Goal: Task Accomplishment & Management: Use online tool/utility

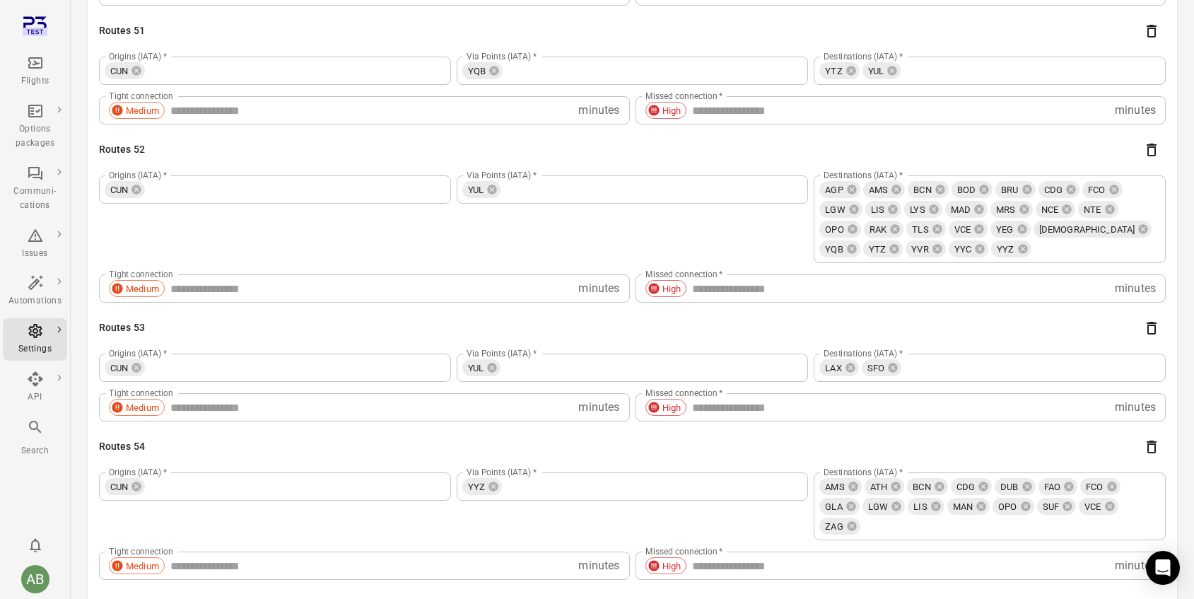
scroll to position [7538, 0]
click at [35, 293] on div "Automations" at bounding box center [34, 291] width 53 height 34
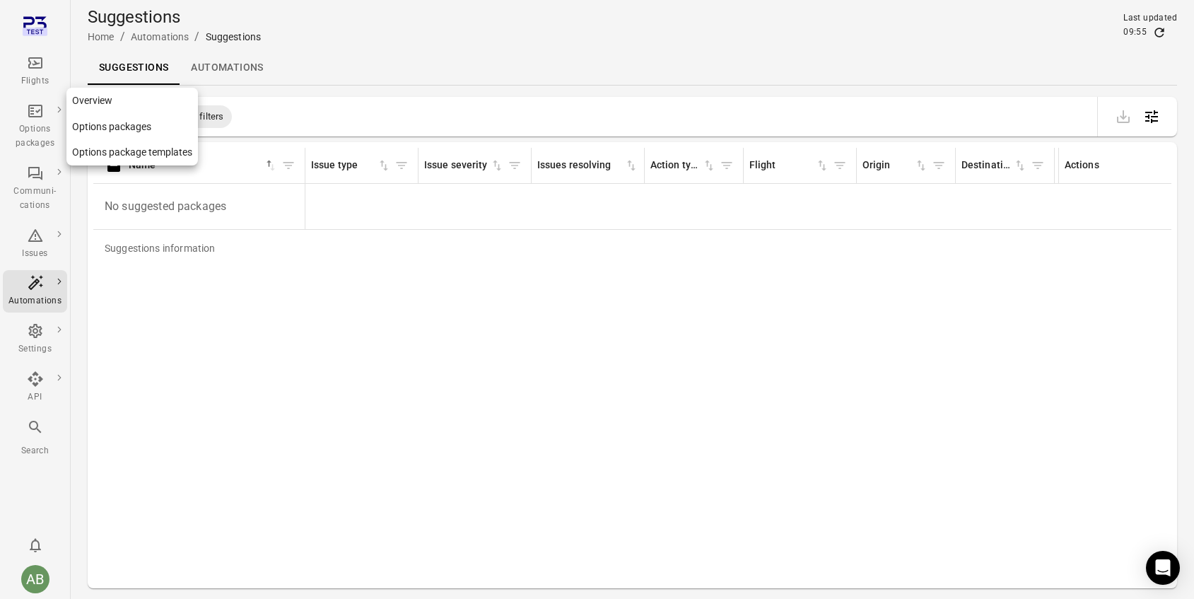
click at [32, 130] on div "Options packages" at bounding box center [34, 136] width 53 height 28
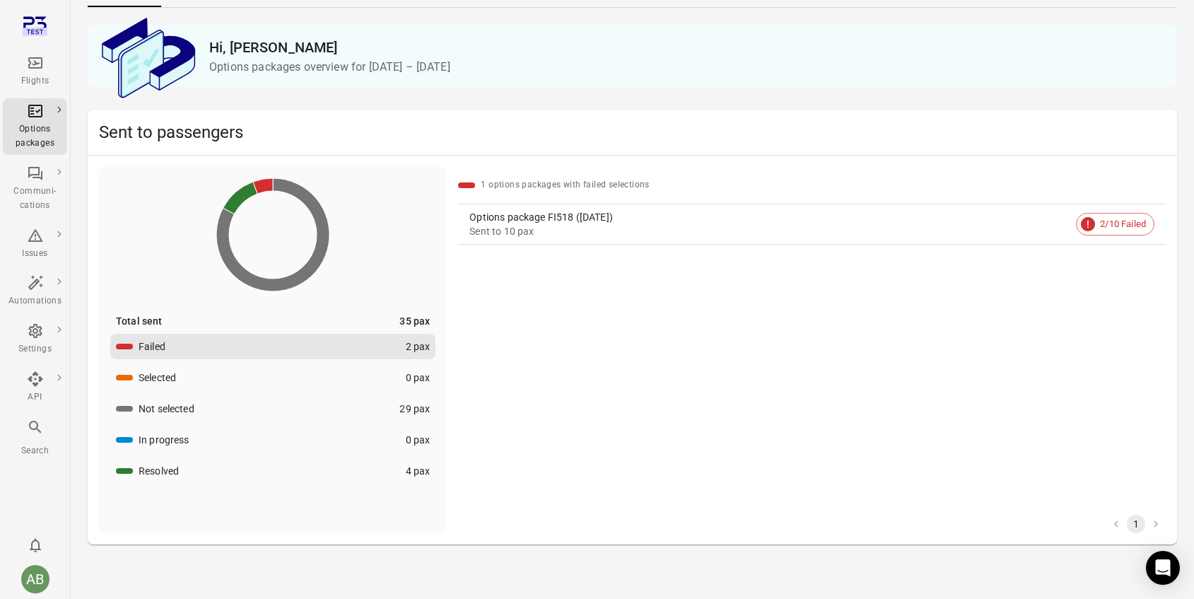
scroll to position [80, 0]
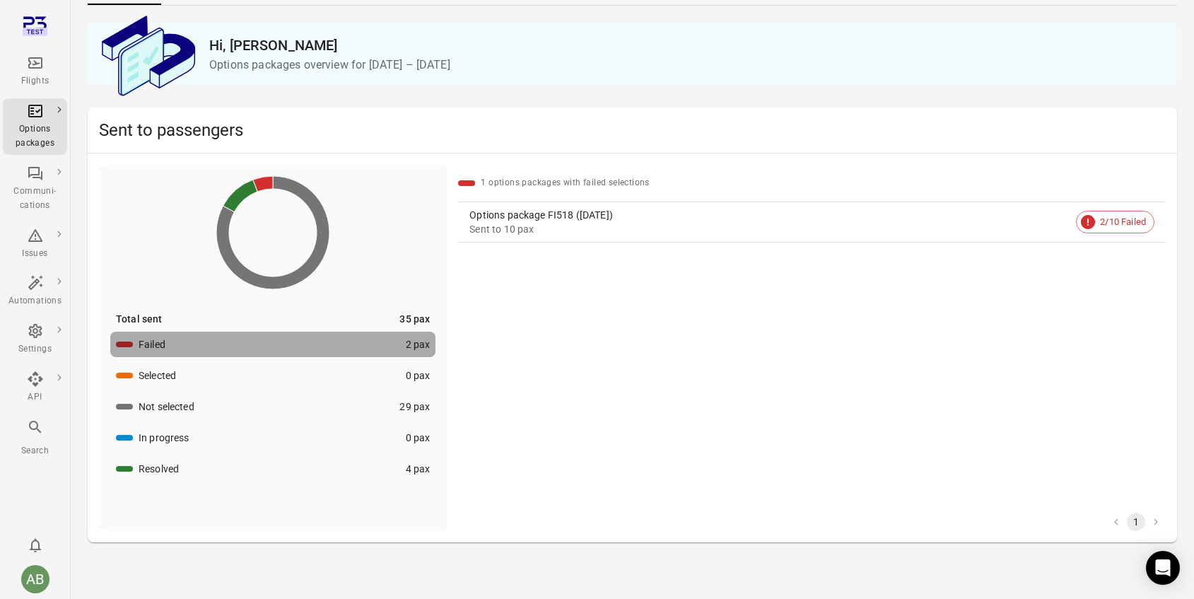
click at [149, 347] on div "Failed" at bounding box center [152, 344] width 27 height 14
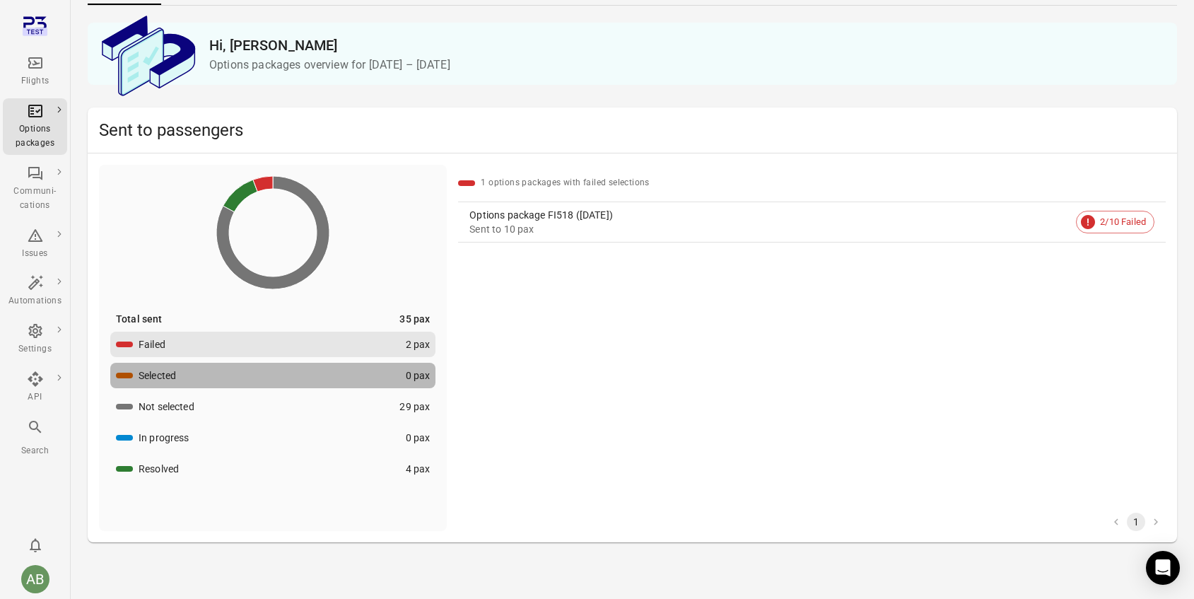
click at [153, 377] on div "Selected" at bounding box center [157, 375] width 37 height 14
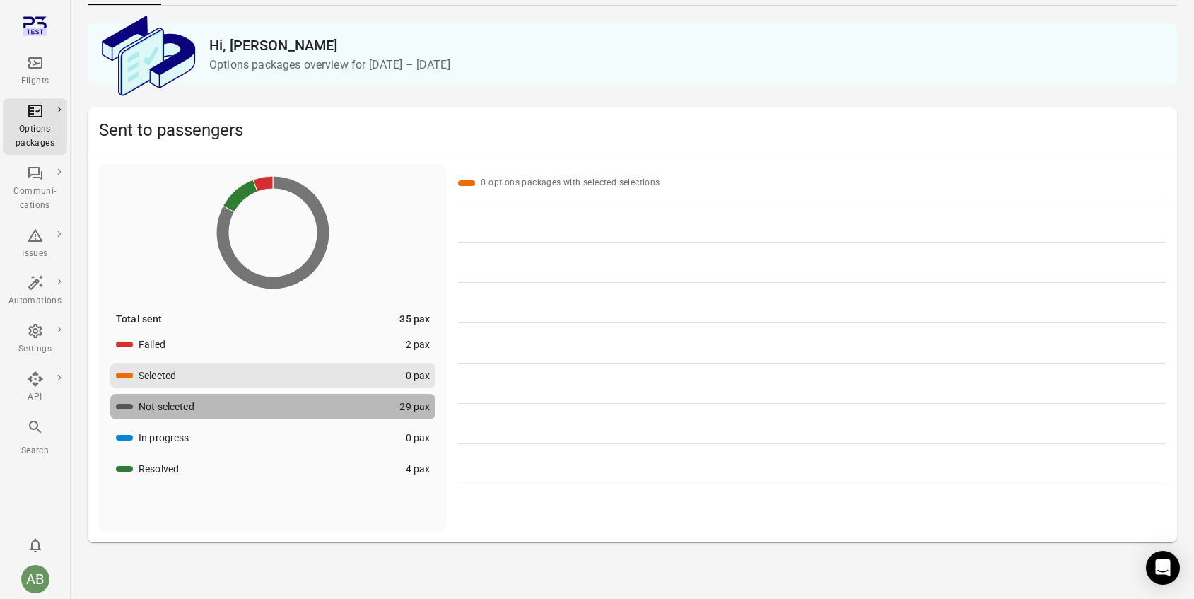
click at [151, 405] on div "Not selected" at bounding box center [167, 407] width 56 height 14
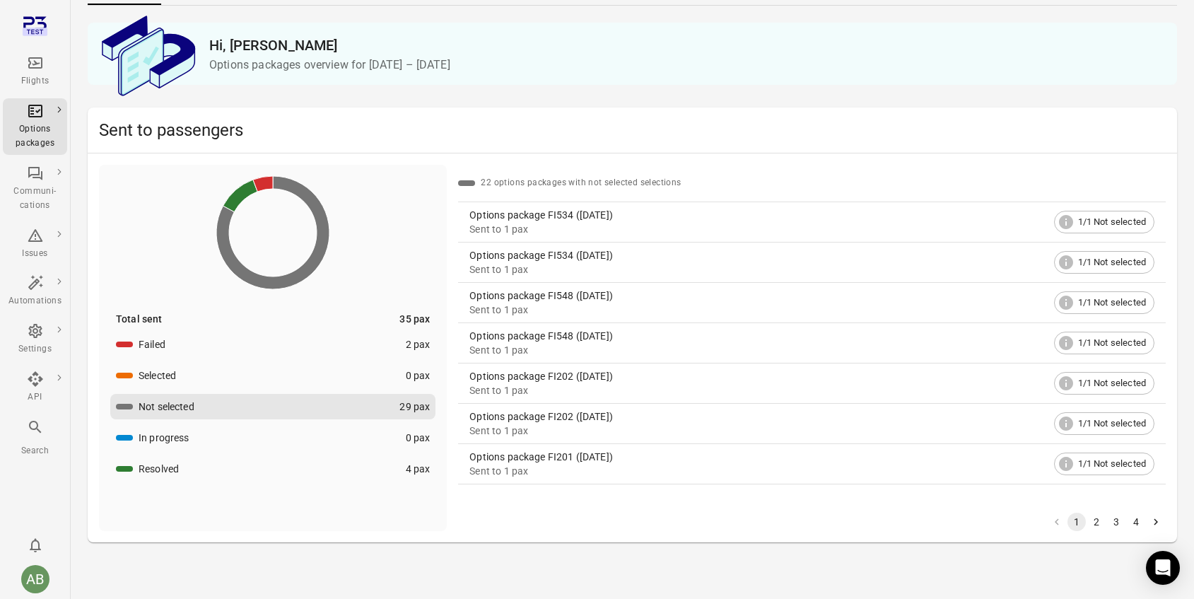
click at [153, 347] on div "Failed" at bounding box center [152, 344] width 27 height 14
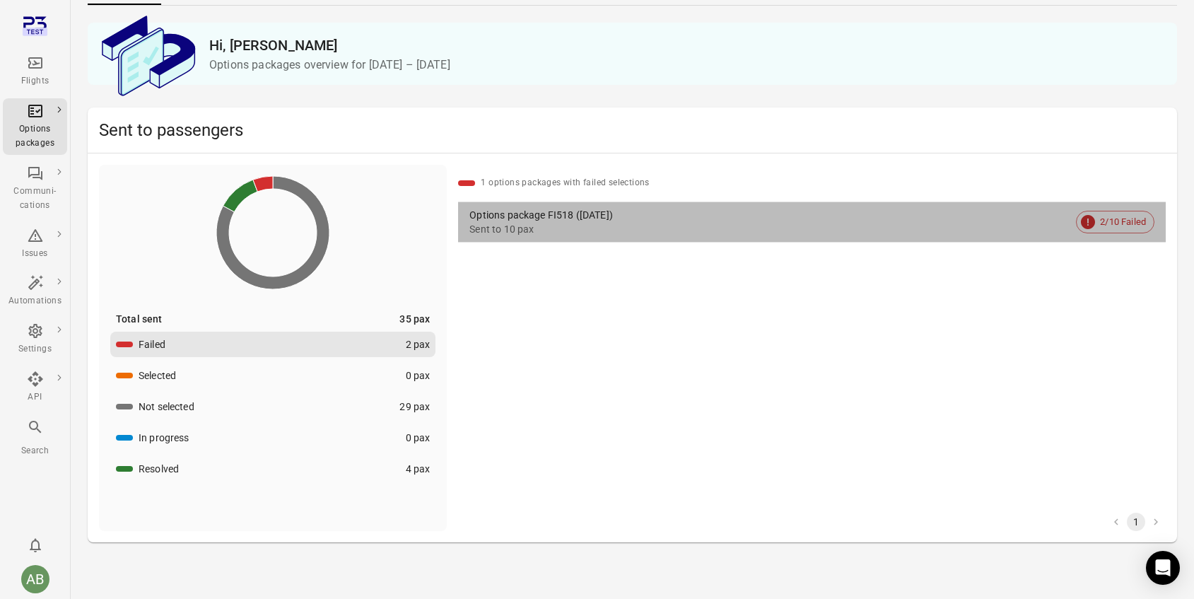
click at [1117, 229] on div "2/10 Failed" at bounding box center [1115, 222] width 79 height 23
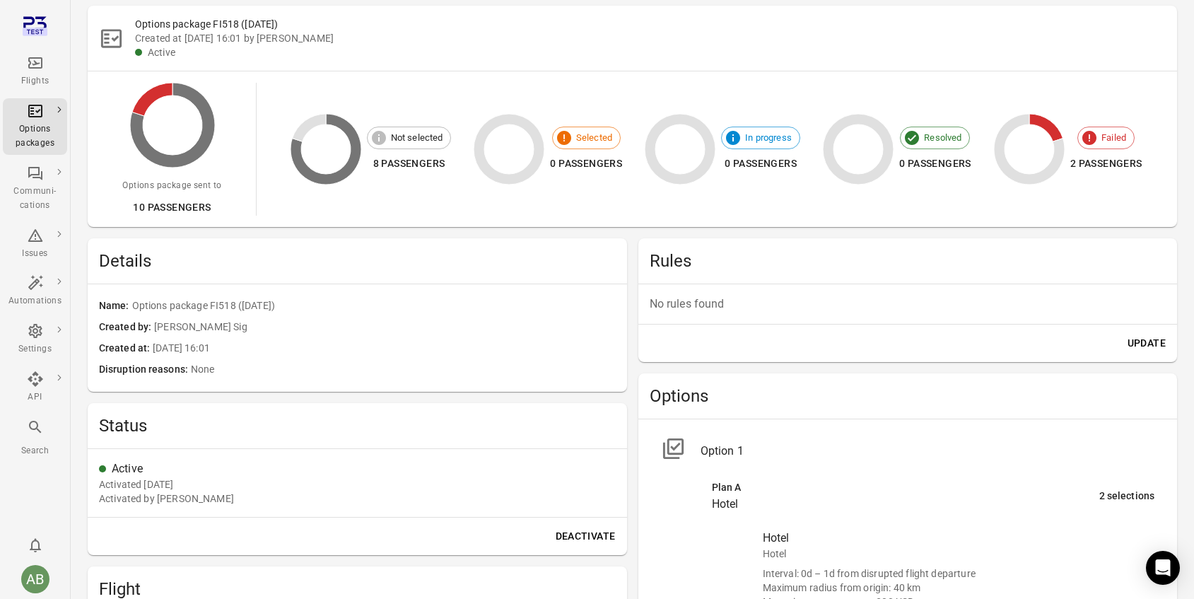
scroll to position [73, 0]
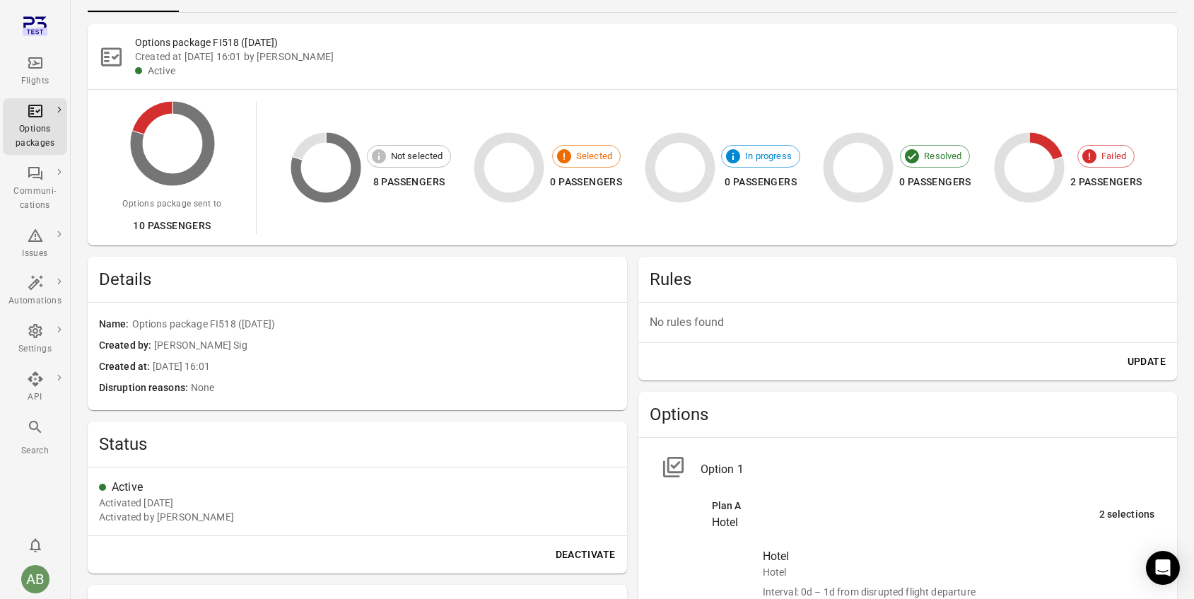
click at [1083, 163] on icon at bounding box center [1090, 156] width 14 height 14
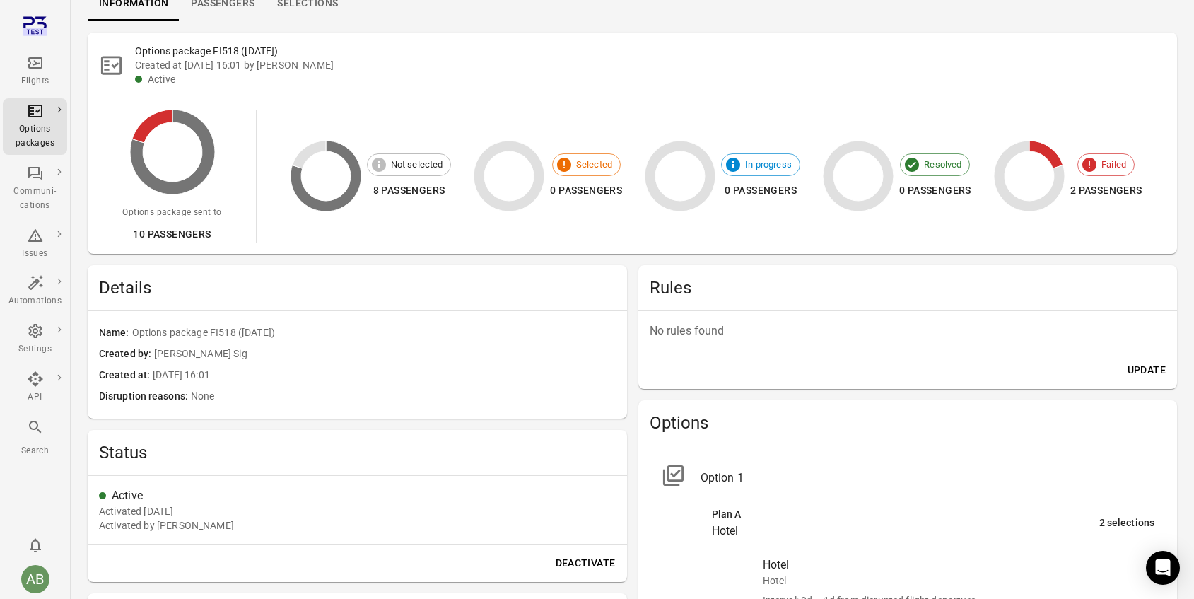
scroll to position [0, 0]
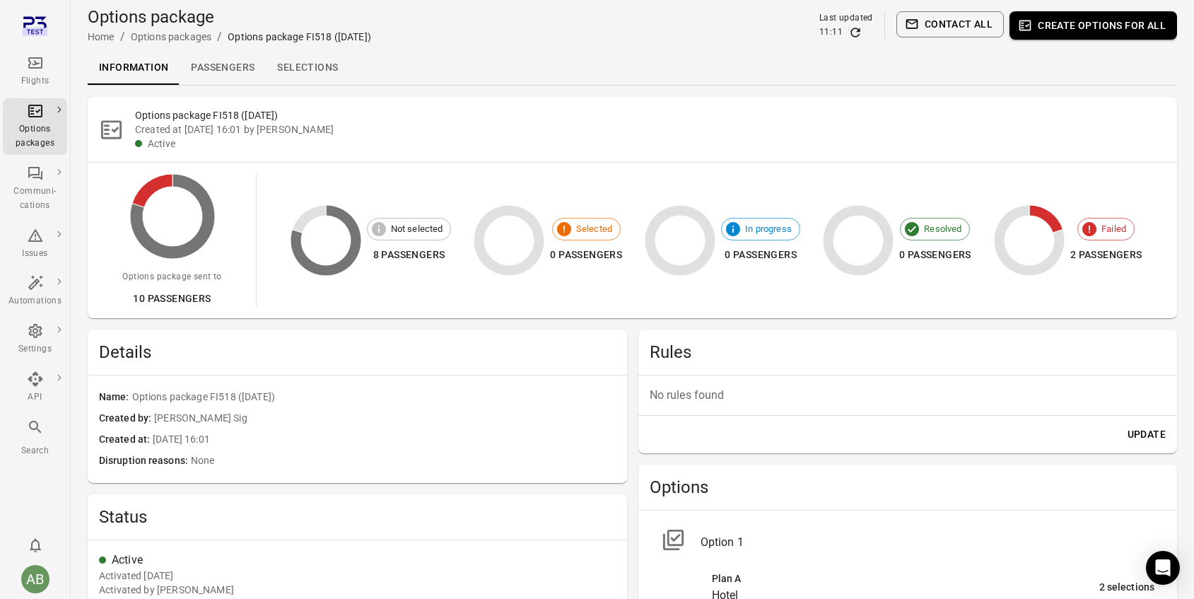
click at [170, 308] on div "10 passengers" at bounding box center [171, 299] width 99 height 18
click at [220, 63] on link "Passengers" at bounding box center [223, 68] width 86 height 34
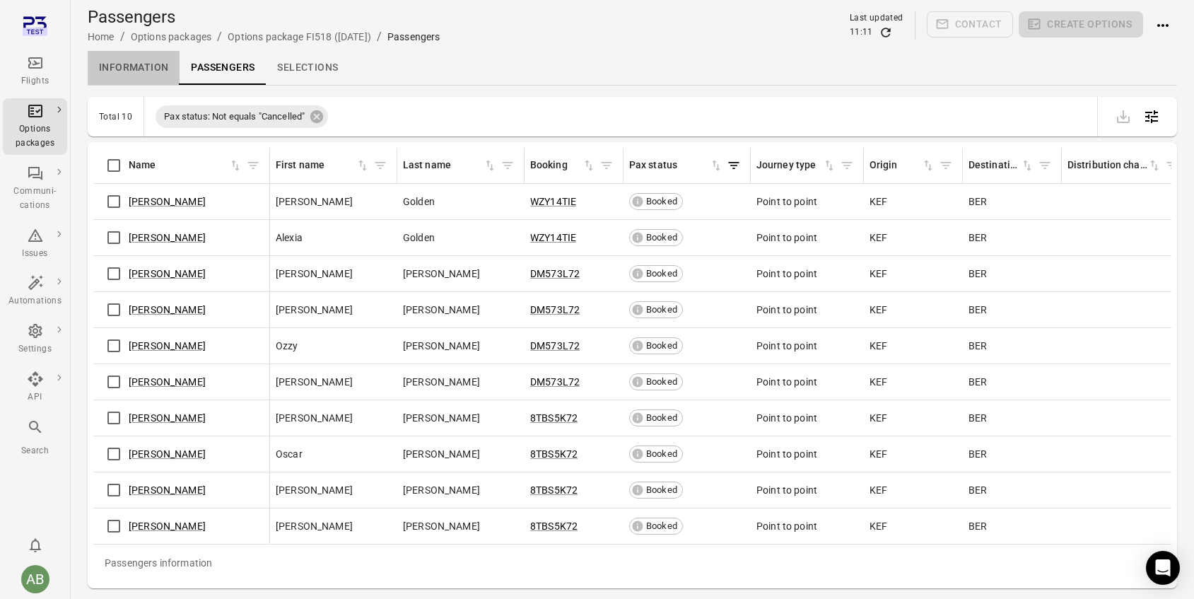
click at [124, 64] on link "Information" at bounding box center [134, 68] width 92 height 34
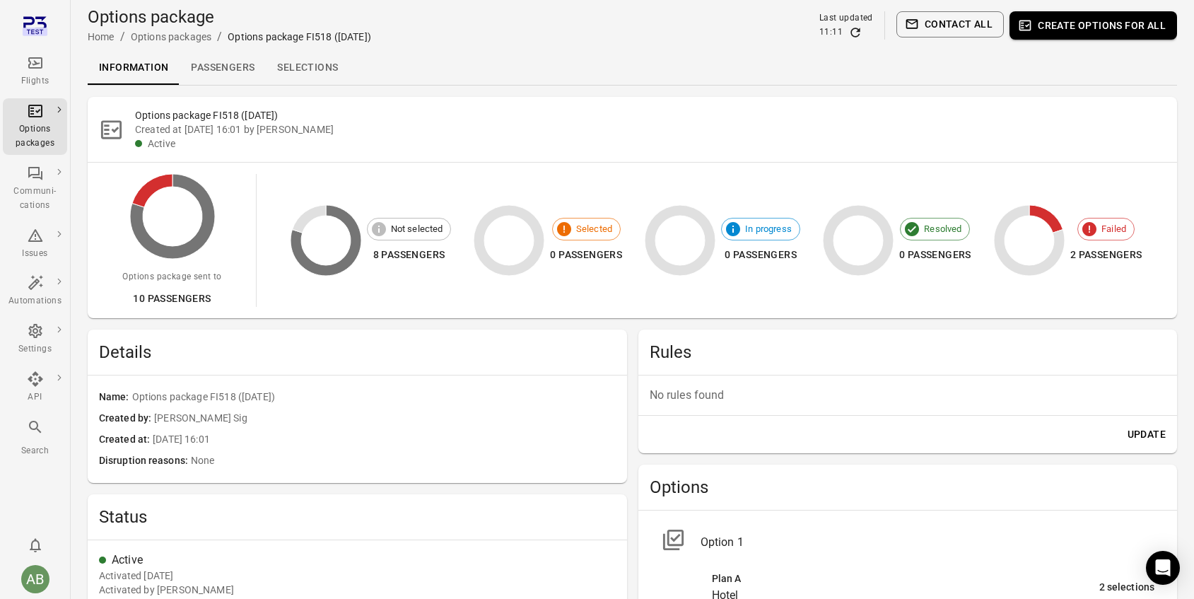
click at [1094, 236] on span "Failed" at bounding box center [1114, 229] width 40 height 14
click at [224, 64] on link "Passengers" at bounding box center [223, 68] width 86 height 34
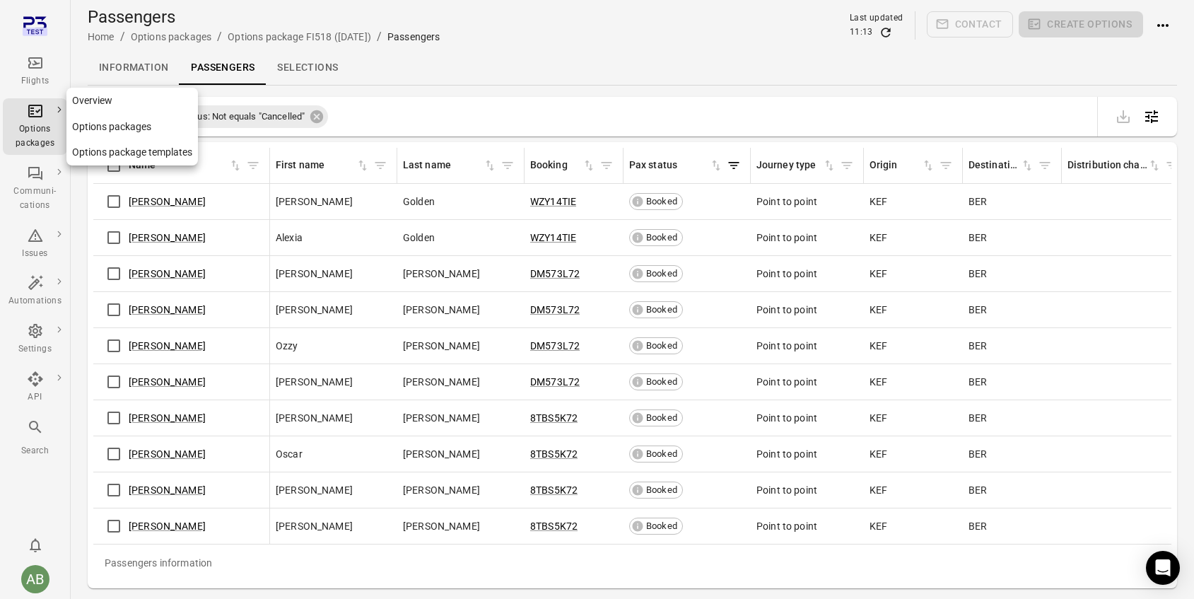
click at [89, 100] on link "Overview" at bounding box center [132, 101] width 132 height 26
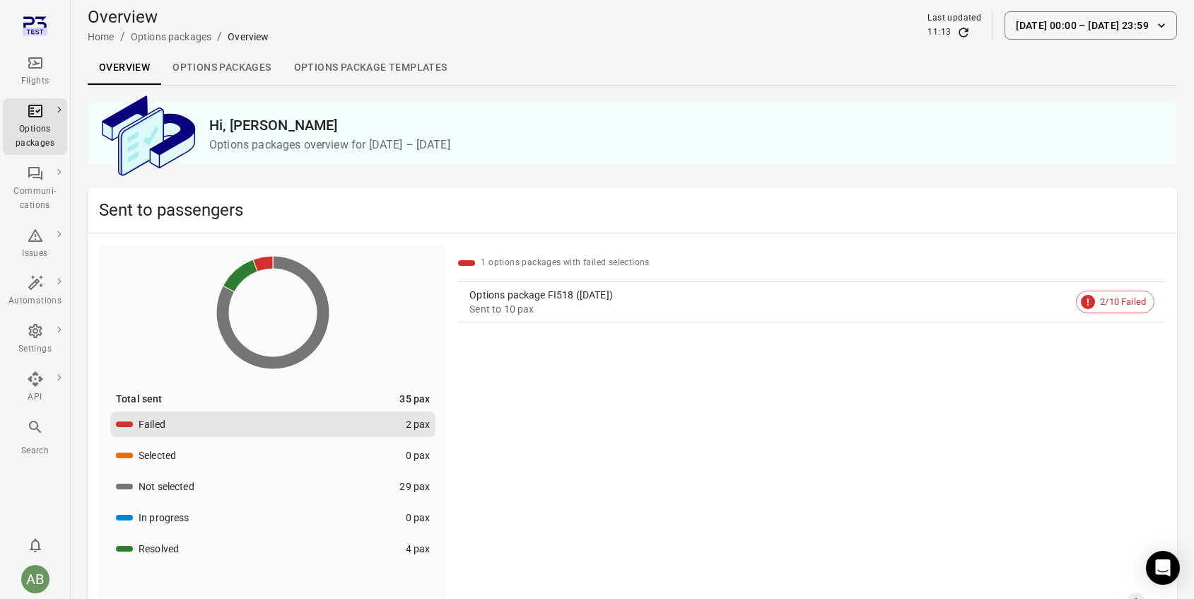
click at [368, 70] on link "Options package Templates" at bounding box center [371, 68] width 176 height 34
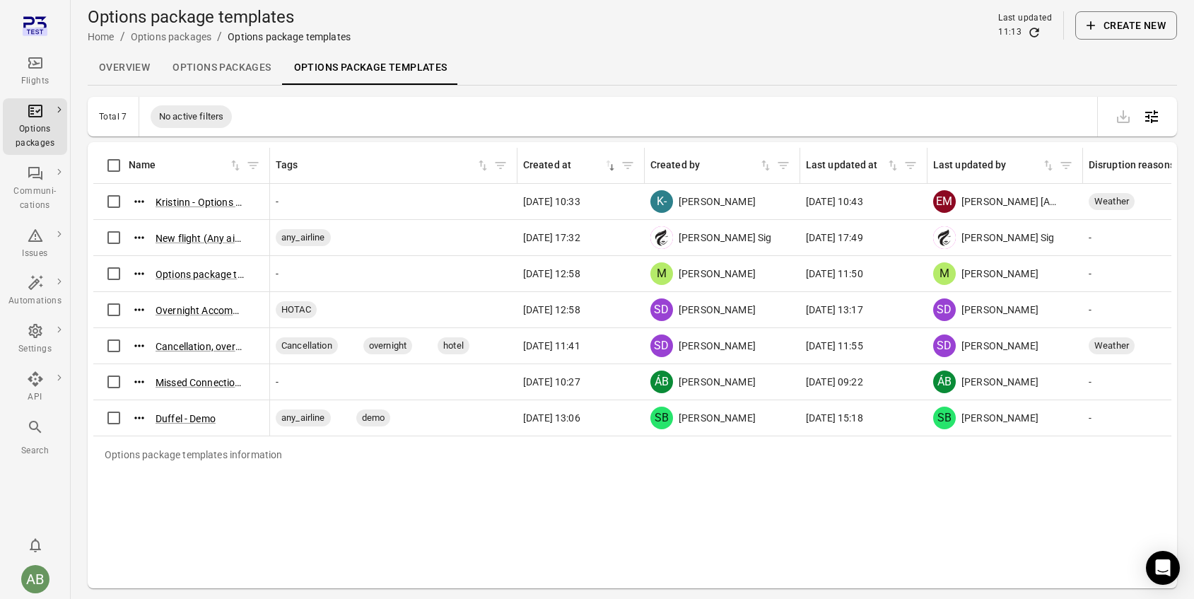
click at [1136, 26] on button "Create new" at bounding box center [1127, 25] width 102 height 28
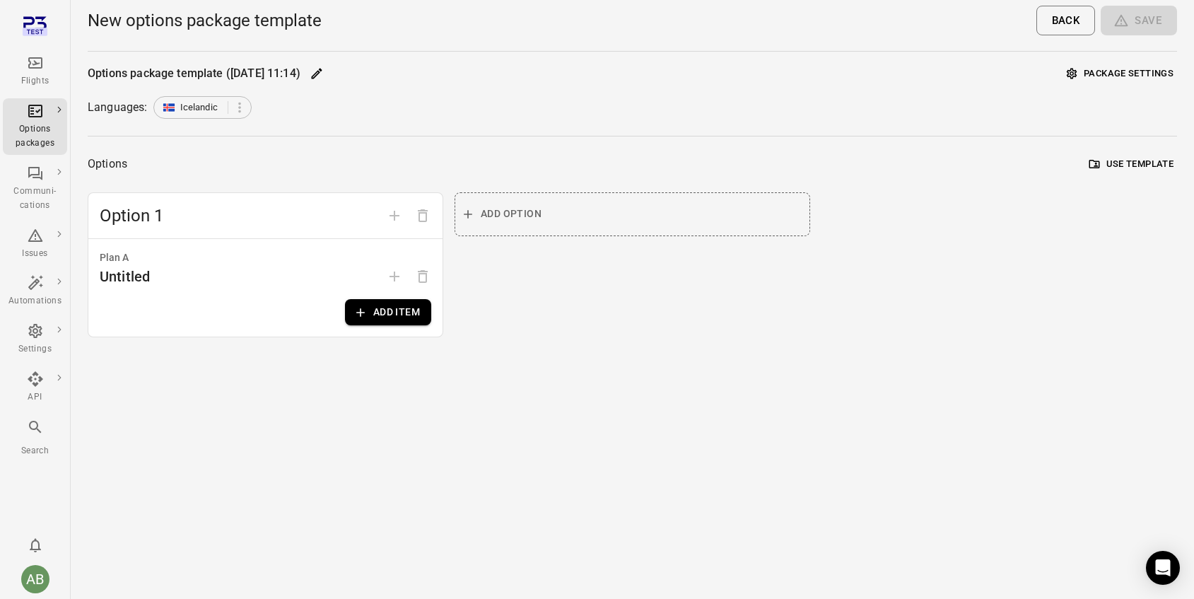
click at [388, 315] on button "Add item" at bounding box center [388, 312] width 86 height 26
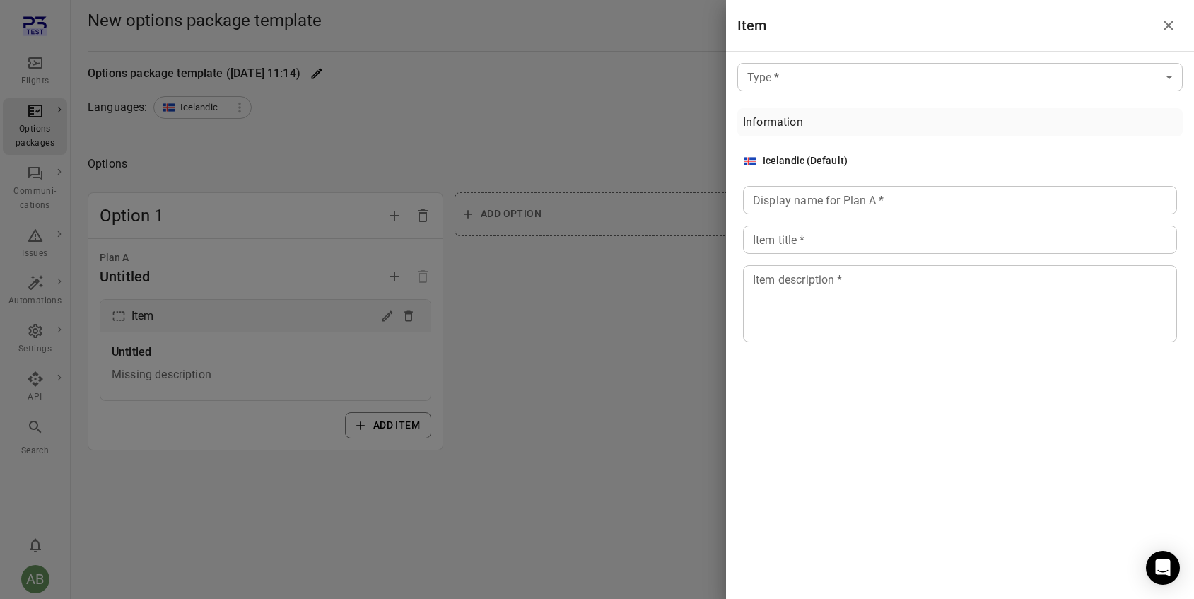
click at [828, 81] on body "Flights Options packages Communi-cations Issues Automations Settings API Search…" at bounding box center [597, 299] width 1194 height 599
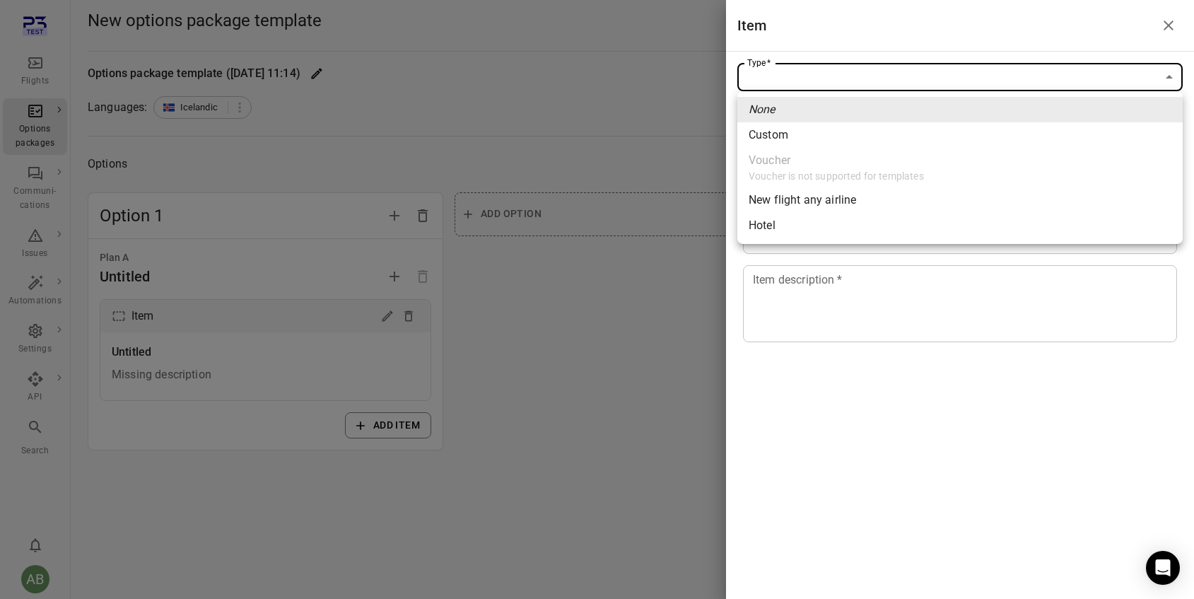
click at [802, 196] on span "New flight any airline" at bounding box center [960, 200] width 423 height 17
type input "**********"
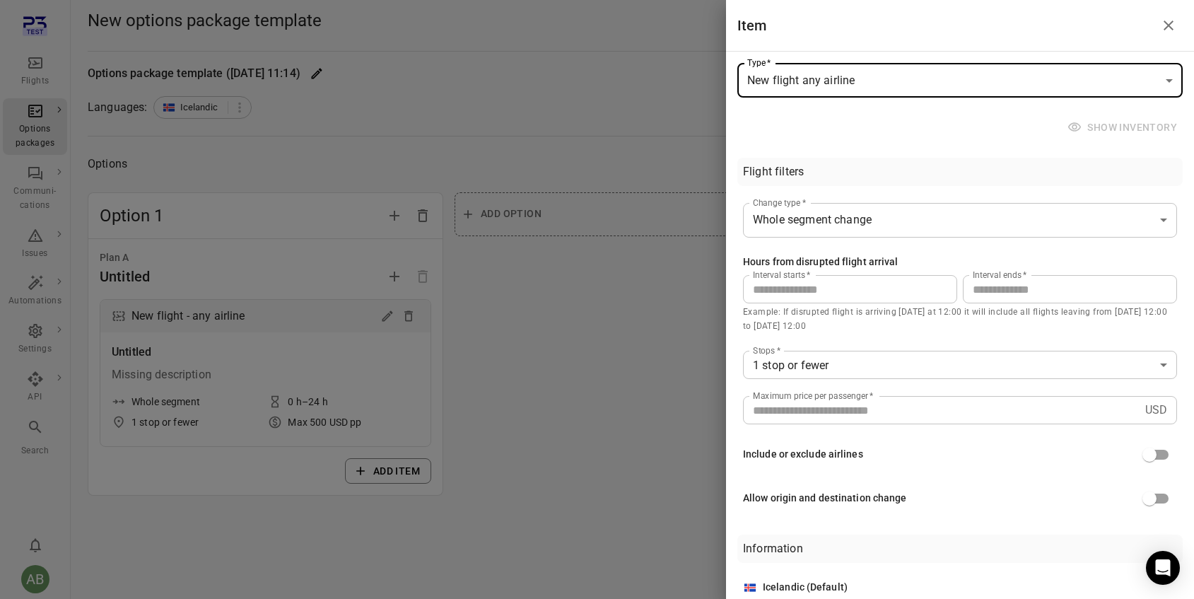
click at [525, 352] on div at bounding box center [597, 299] width 1194 height 599
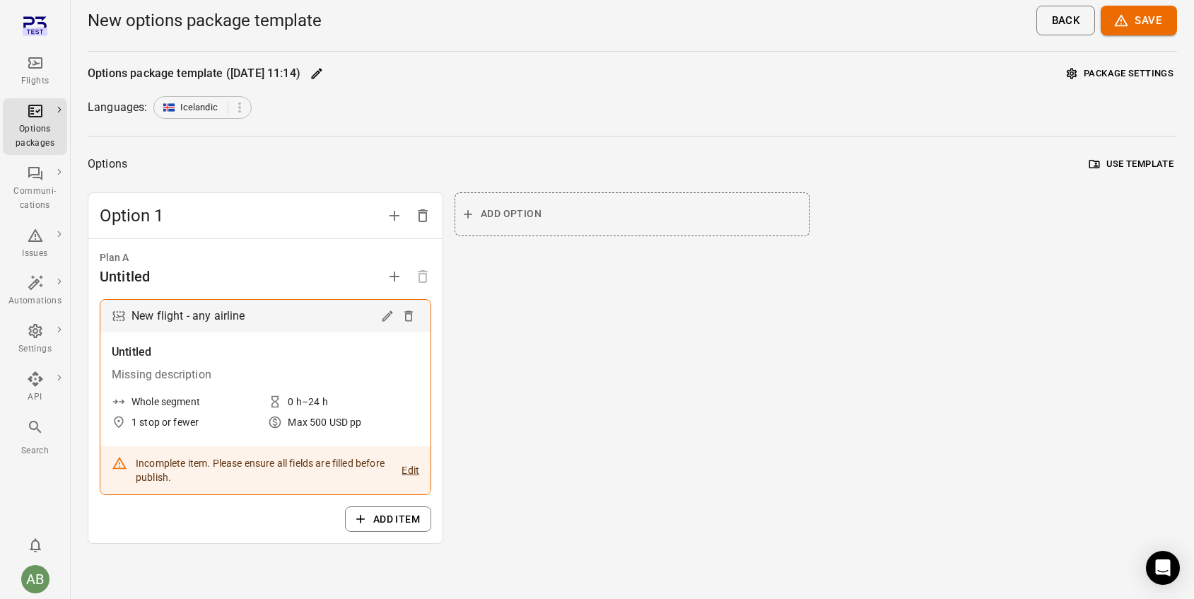
click at [400, 518] on button "Add item" at bounding box center [388, 519] width 86 height 26
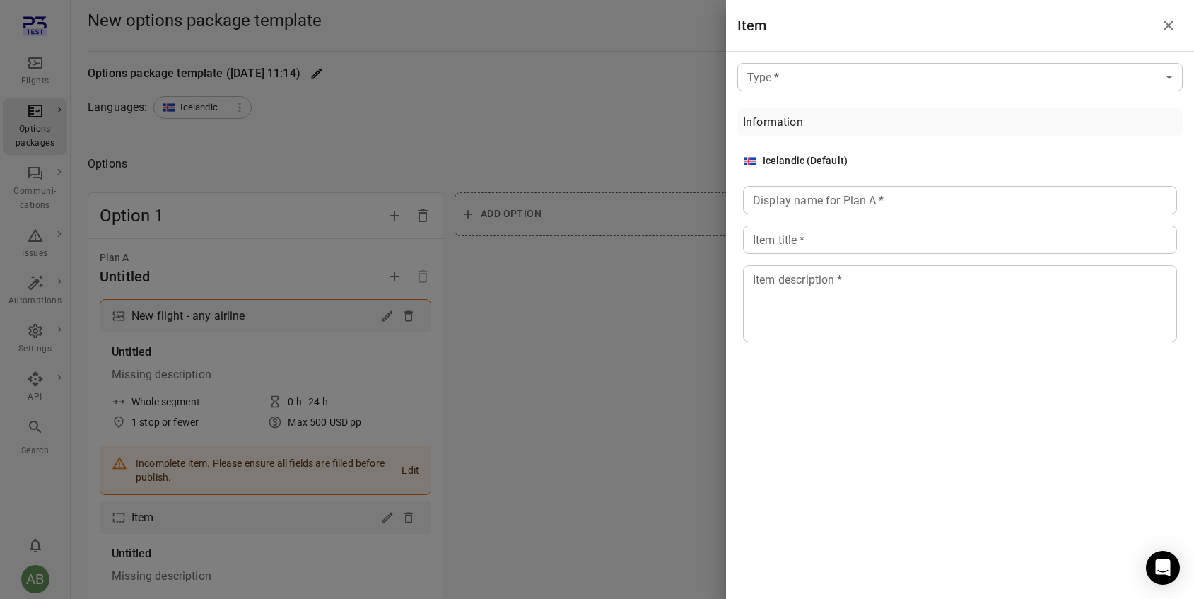
click at [849, 81] on body "Flights Options packages Communi-cations Issues Automations Settings API Search…" at bounding box center [597, 354] width 1194 height 708
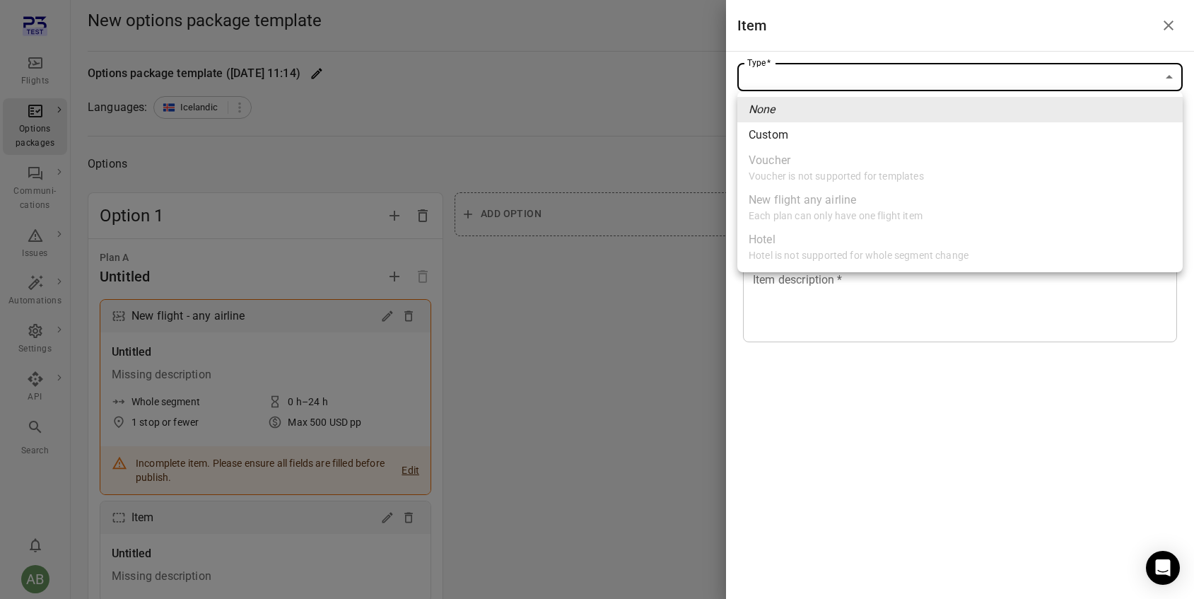
click at [768, 140] on span "Custom" at bounding box center [960, 135] width 423 height 17
type input "******"
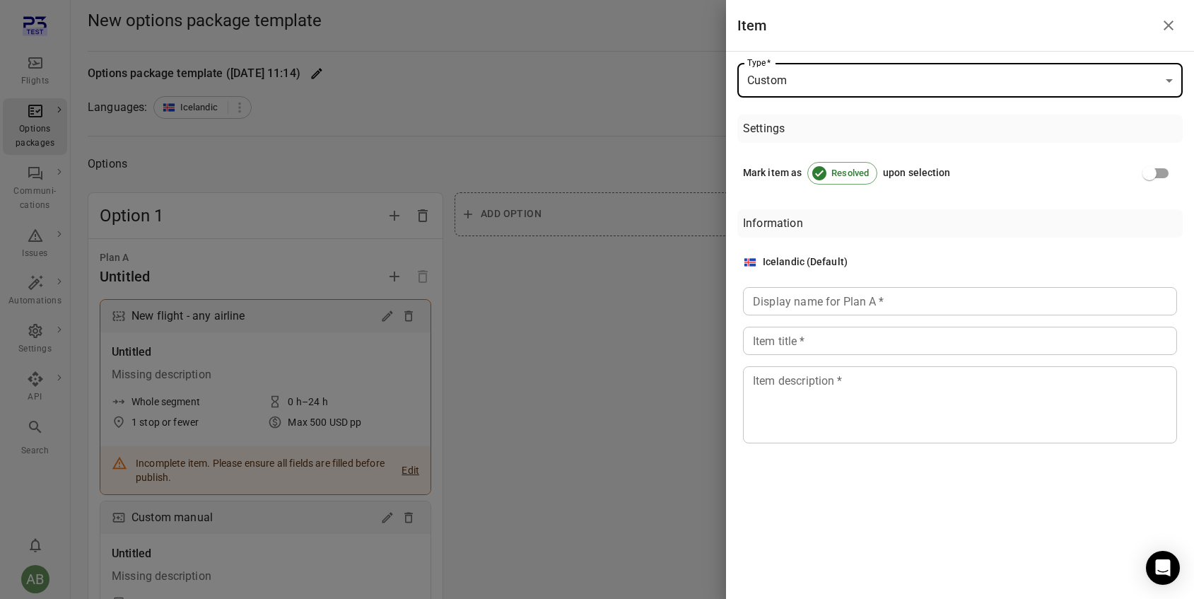
click at [526, 407] on div at bounding box center [597, 299] width 1194 height 599
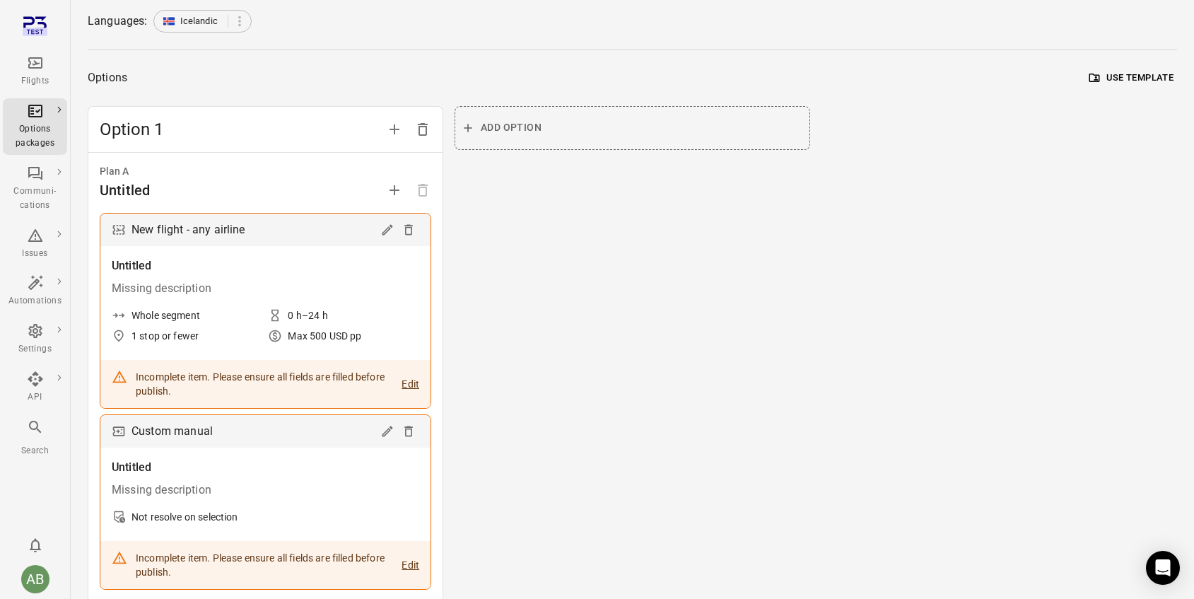
scroll to position [82, 0]
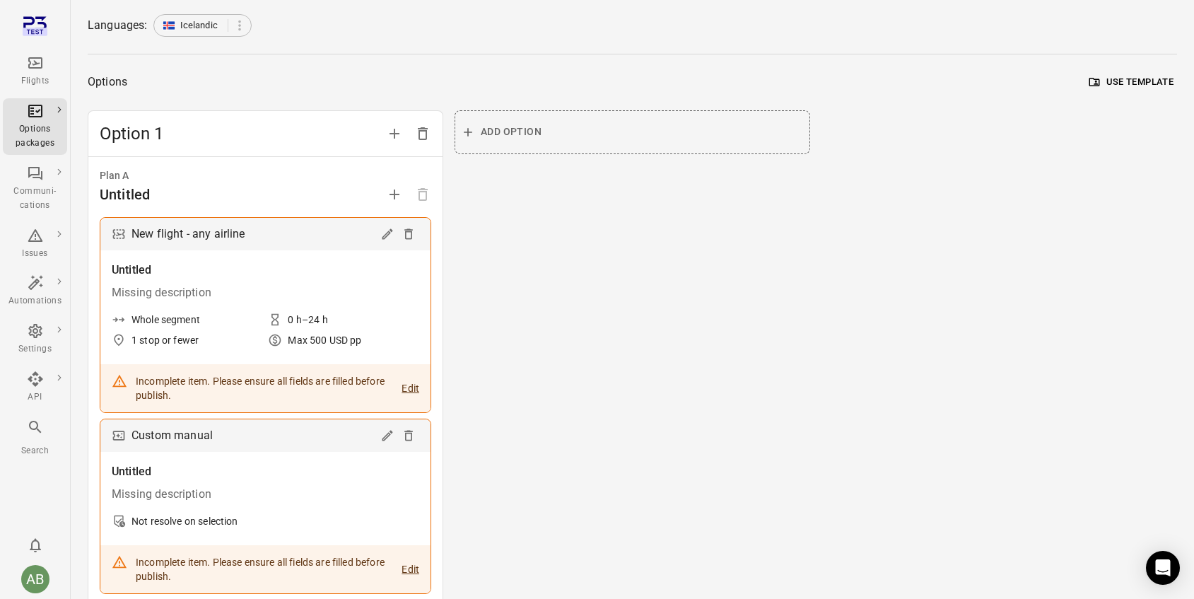
click at [534, 133] on span "Add option" at bounding box center [511, 132] width 61 height 18
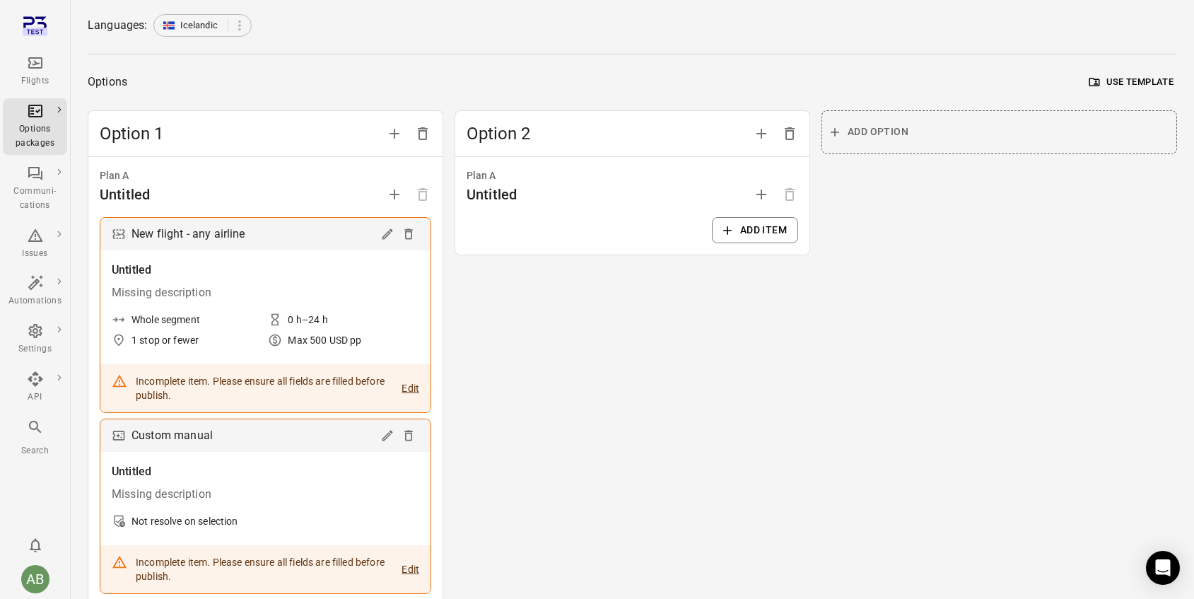
click at [765, 226] on button "Add item" at bounding box center [755, 230] width 86 height 26
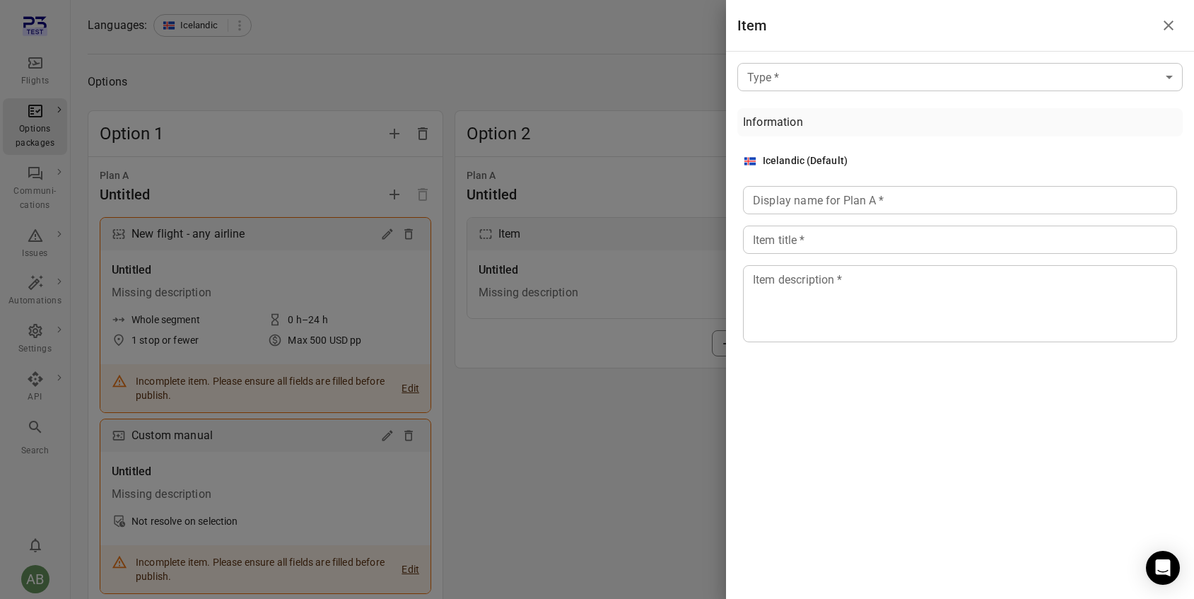
click at [820, 81] on body "Flights Options packages Communi-cations Issues Automations Settings API Search…" at bounding box center [597, 308] width 1194 height 781
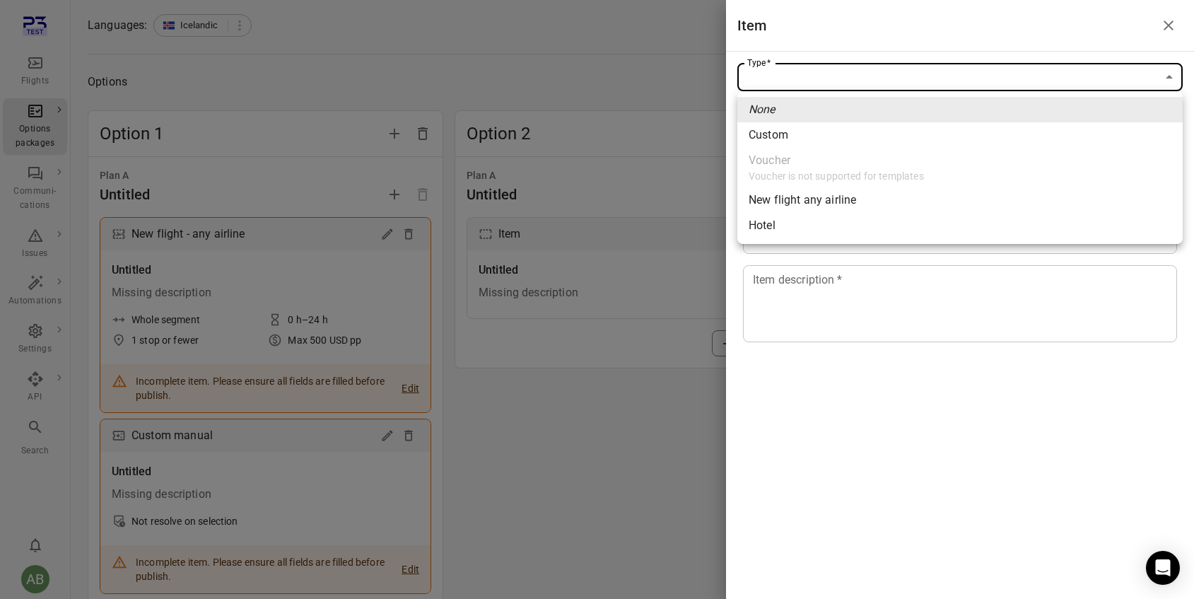
click at [767, 228] on span "Hotel" at bounding box center [960, 225] width 423 height 17
type input "*****"
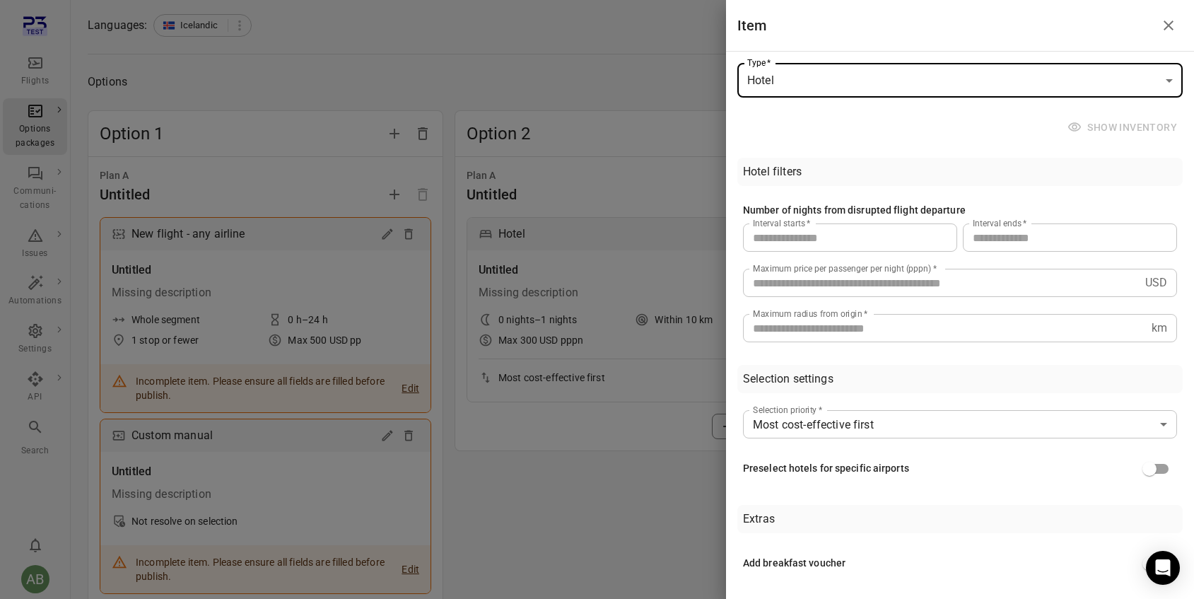
click at [636, 525] on div at bounding box center [597, 299] width 1194 height 599
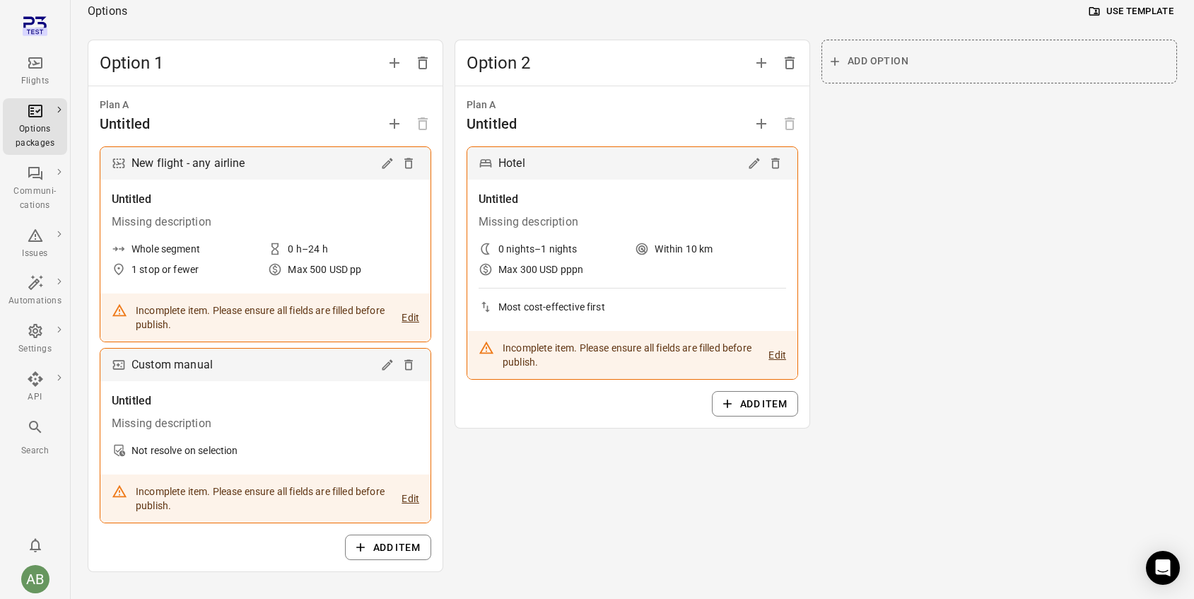
scroll to position [152, 0]
click at [39, 120] on div "Options packages" at bounding box center [34, 127] width 53 height 48
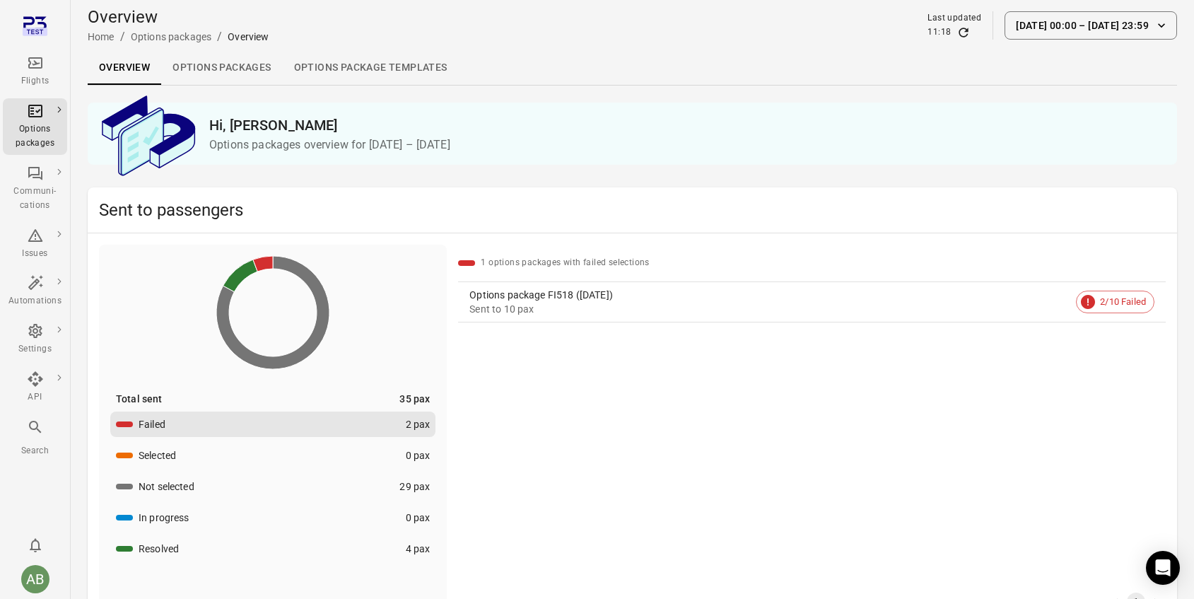
click at [192, 65] on link "Options packages" at bounding box center [221, 68] width 121 height 34
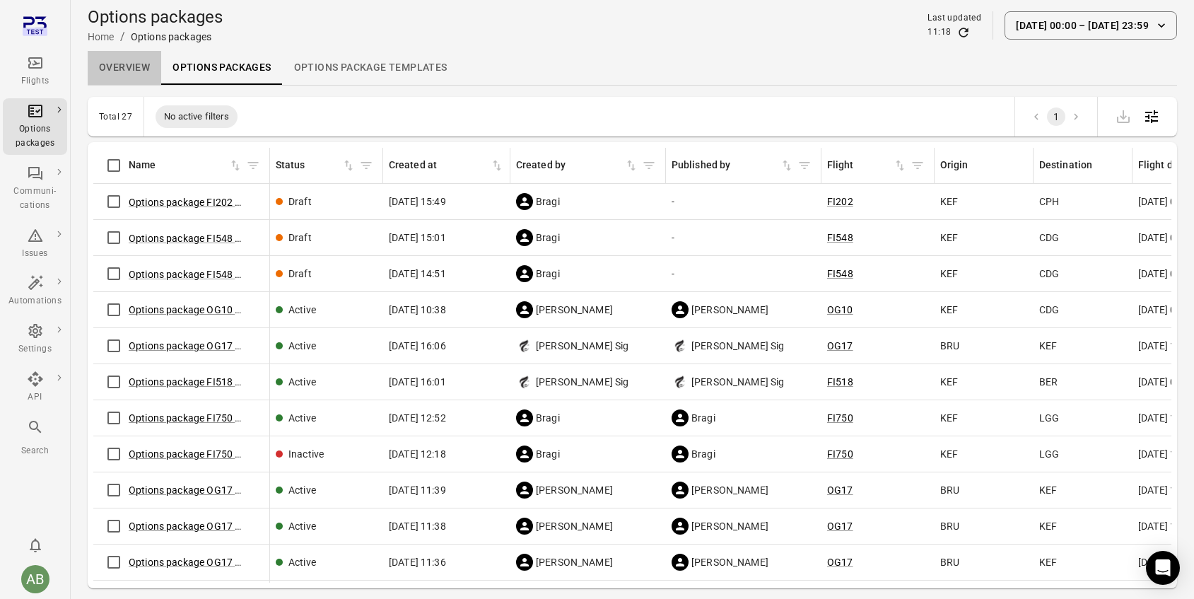
click at [120, 71] on link "Overview" at bounding box center [125, 68] width 74 height 34
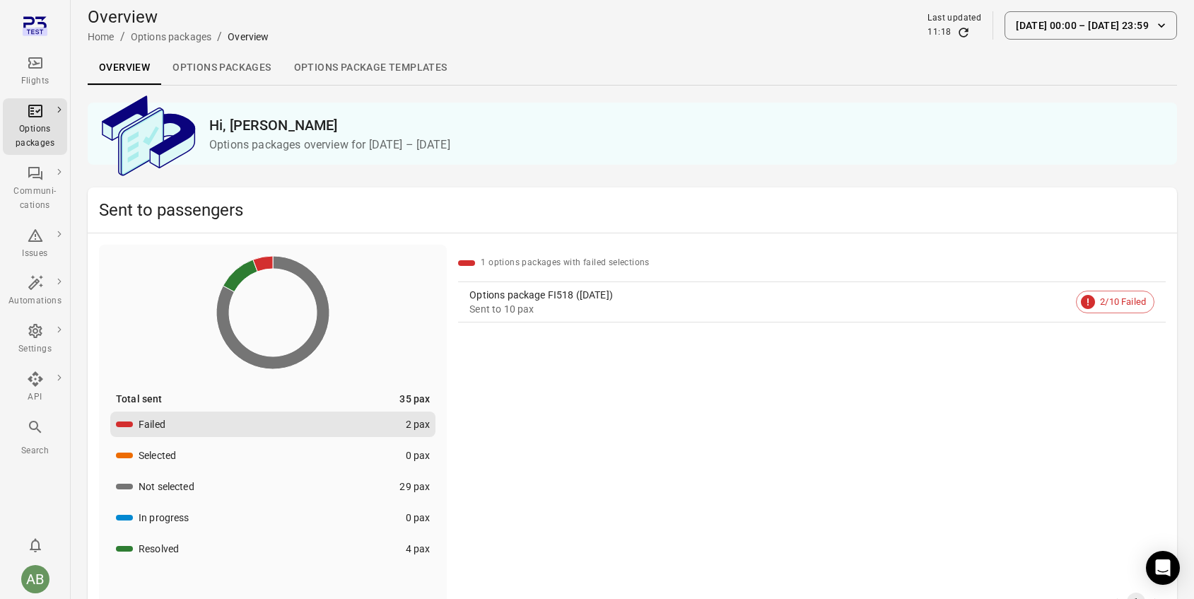
click at [1057, 44] on div "Overview Home / Options packages / Overview Last updated 11:18 [DATE] 00:00 [DA…" at bounding box center [633, 26] width 1090 height 40
click at [343, 71] on link "Options package Templates" at bounding box center [371, 68] width 176 height 34
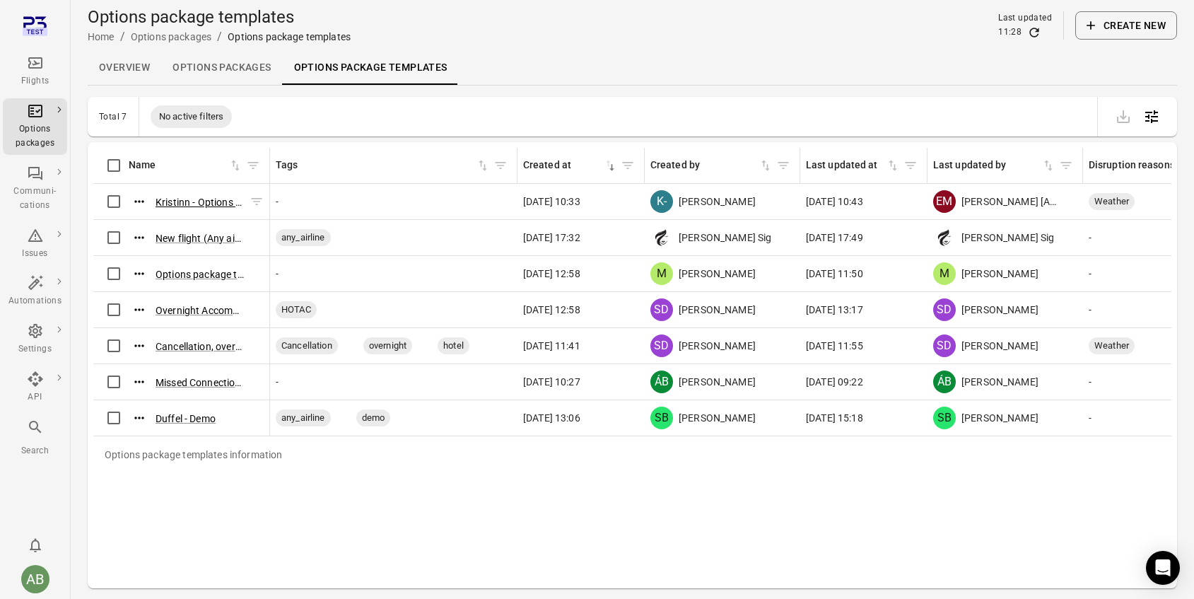
click at [185, 199] on button "Kristinn - Options package template ([DATE] 10:29)" at bounding box center [200, 202] width 88 height 14
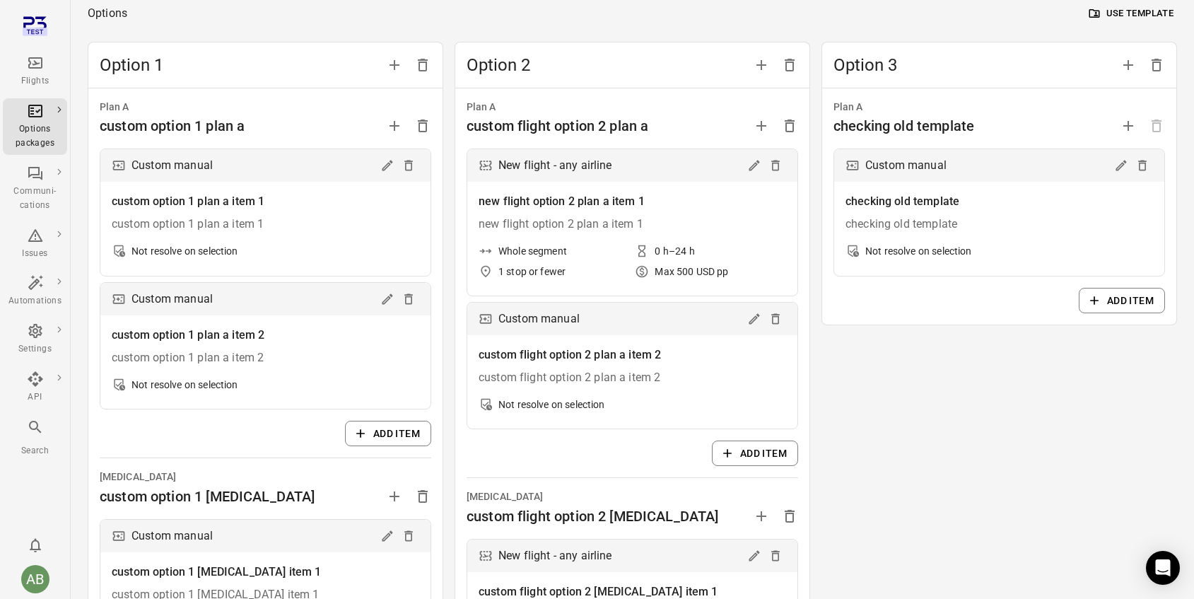
scroll to position [149, 0]
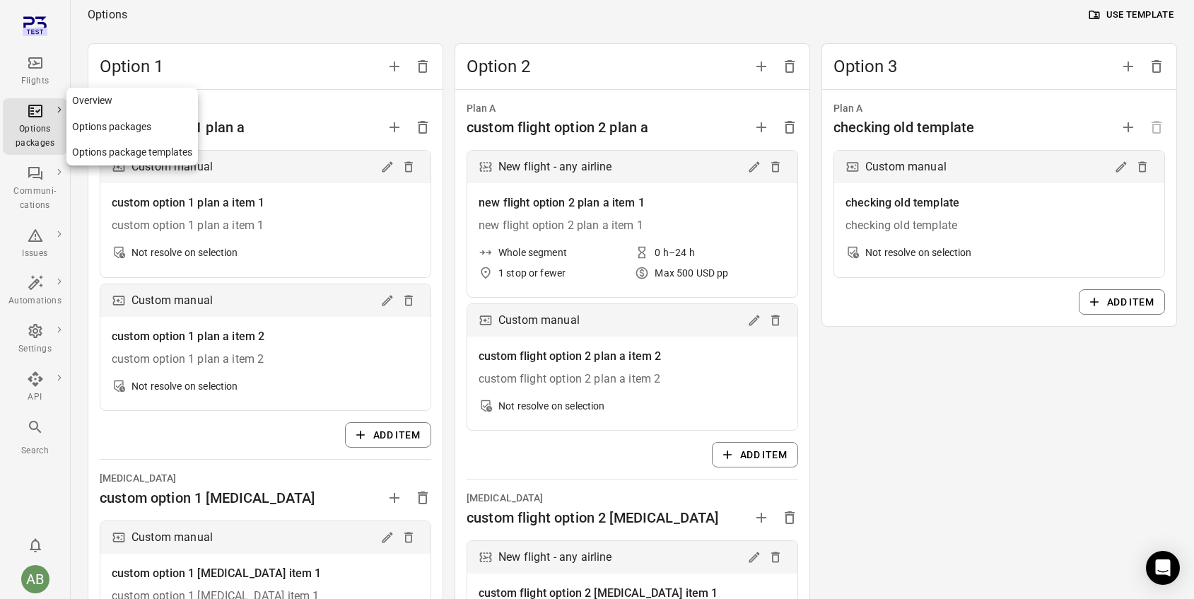
click at [38, 120] on div "Options packages" at bounding box center [34, 127] width 53 height 48
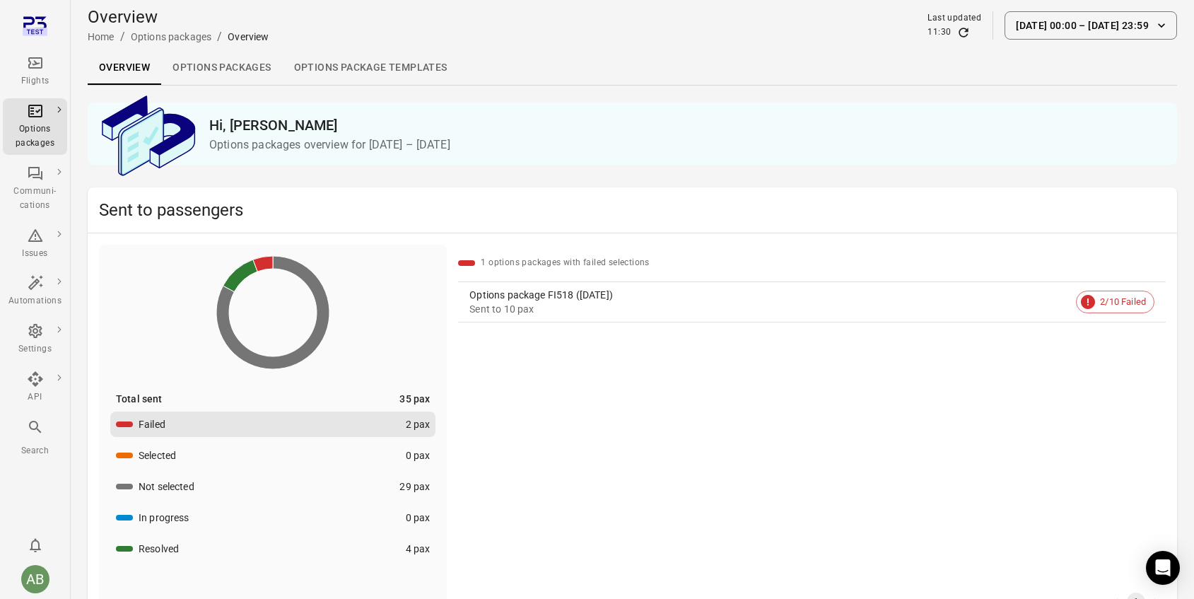
click at [216, 66] on link "Options packages" at bounding box center [221, 68] width 121 height 34
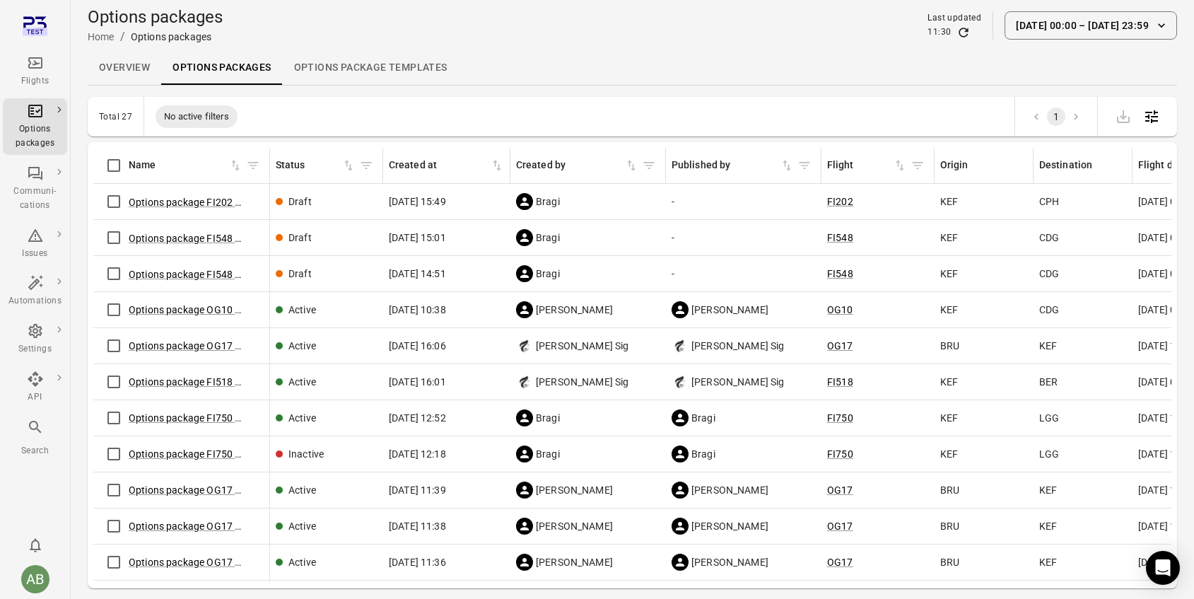
click at [438, 208] on span "[DATE] 15:49" at bounding box center [417, 201] width 57 height 14
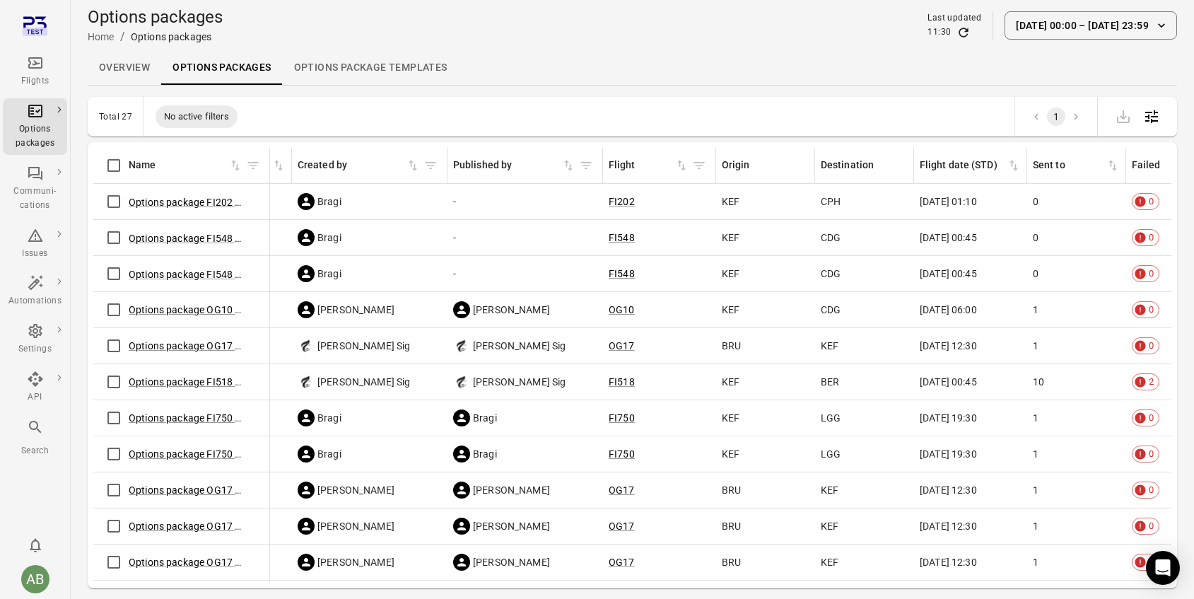
scroll to position [0, 226]
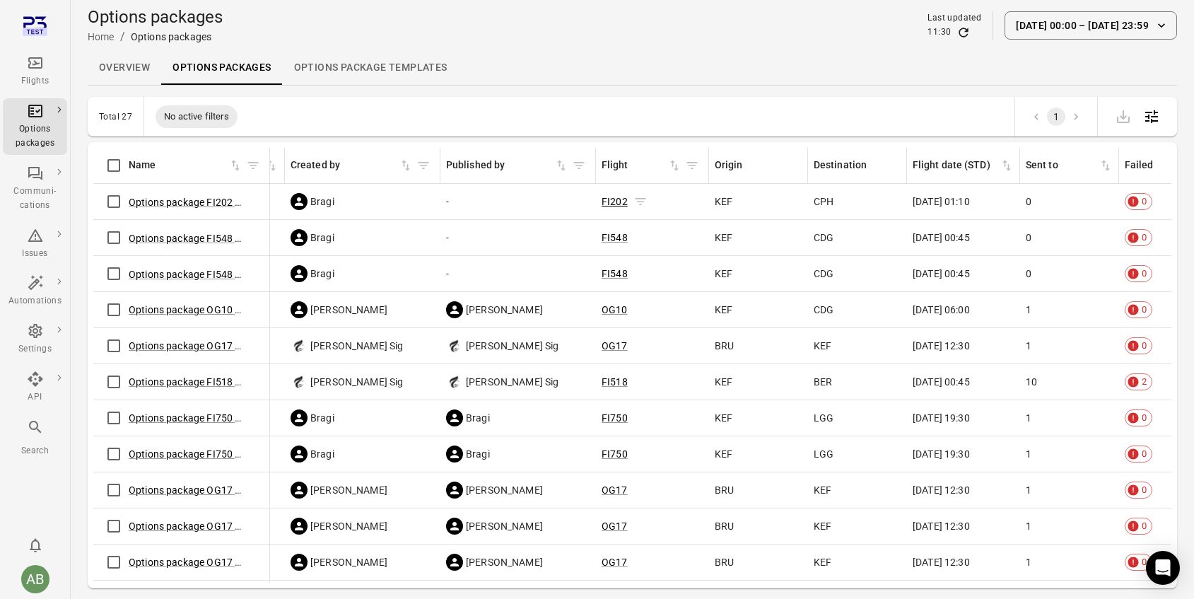
click at [622, 204] on link "FI202" at bounding box center [615, 201] width 26 height 11
